Goal: Check status: Check status

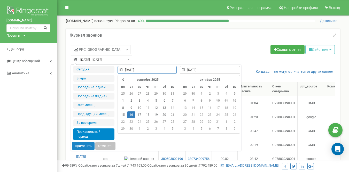
select select "50"
click at [99, 76] on li "Вчера" at bounding box center [93, 78] width 41 height 7
type input "[DATE] - [DATE]"
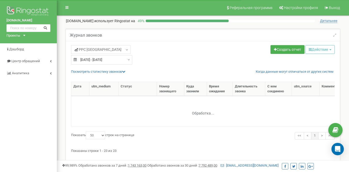
select select "50"
